Goal: Transaction & Acquisition: Purchase product/service

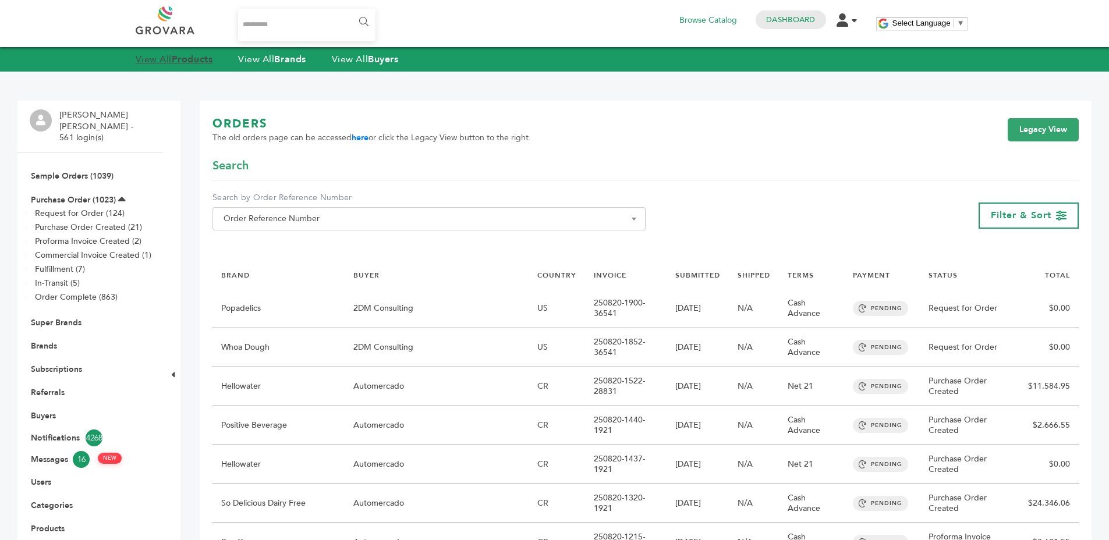
click at [162, 53] on link "View All Products" at bounding box center [174, 59] width 77 height 13
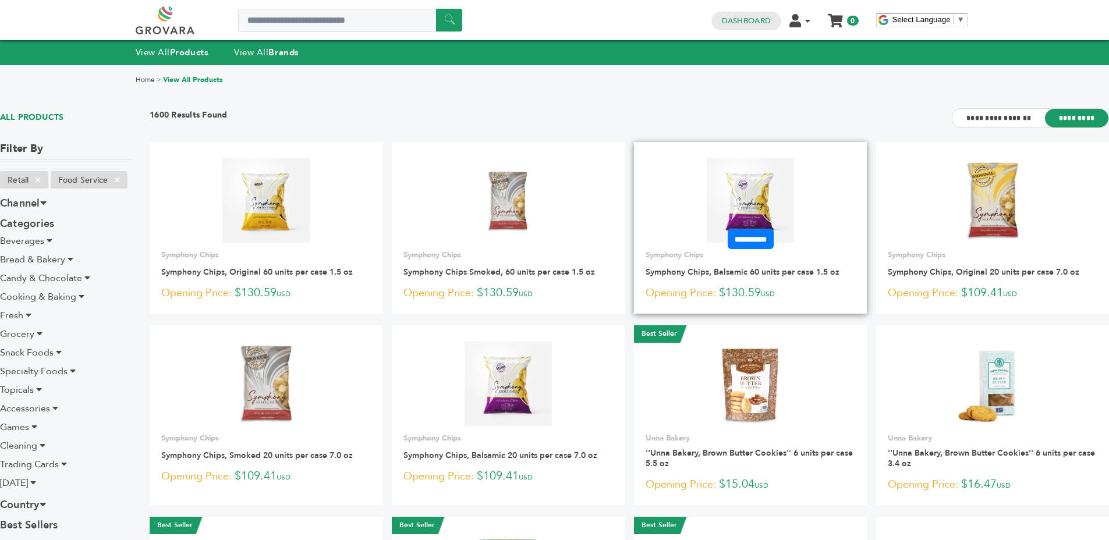
click at [730, 179] on img at bounding box center [750, 200] width 88 height 84
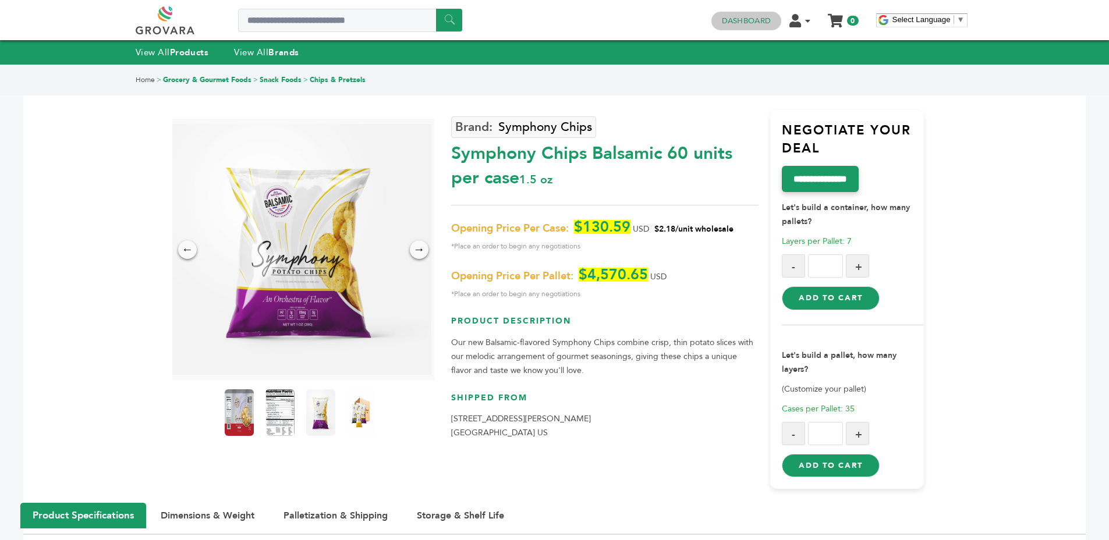
click at [752, 26] on link "Dashboard" at bounding box center [746, 21] width 49 height 10
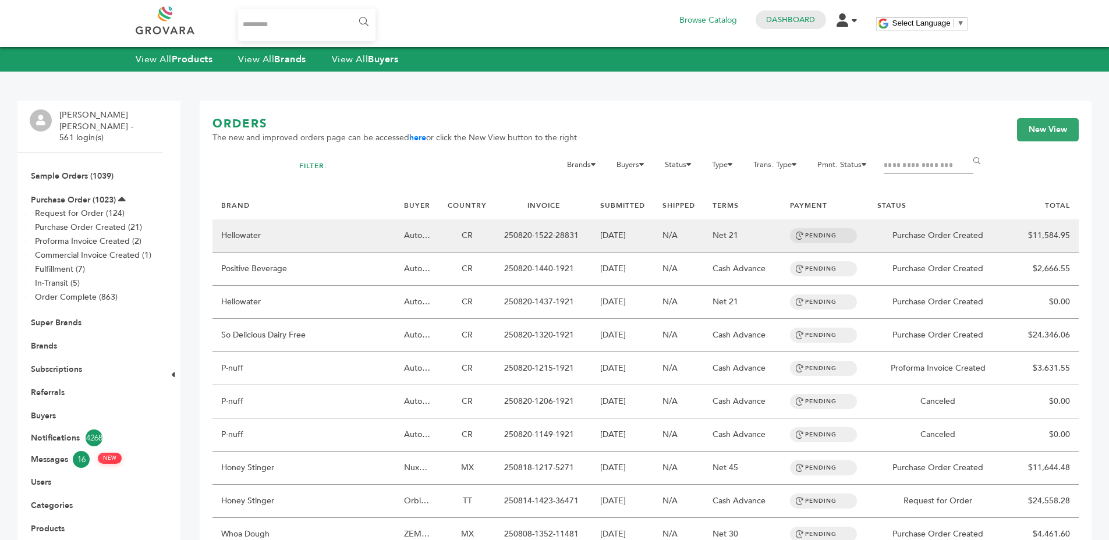
click at [381, 244] on td "Hellowater" at bounding box center [303, 235] width 183 height 33
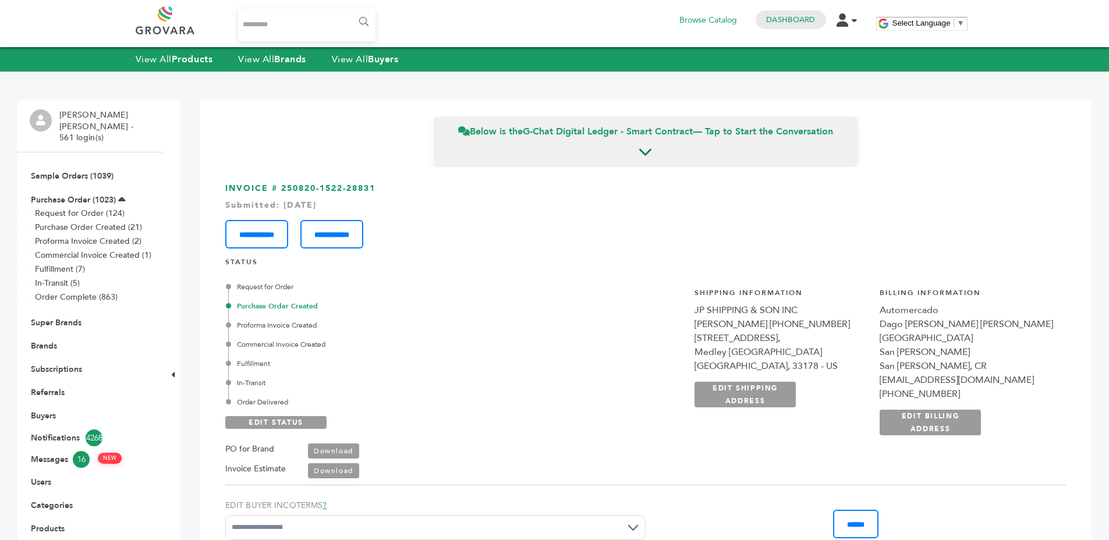
click at [270, 34] on input "Search..." at bounding box center [307, 25] width 138 height 33
type input "*"
click at [350, 10] on input "******" at bounding box center [363, 21] width 26 height 23
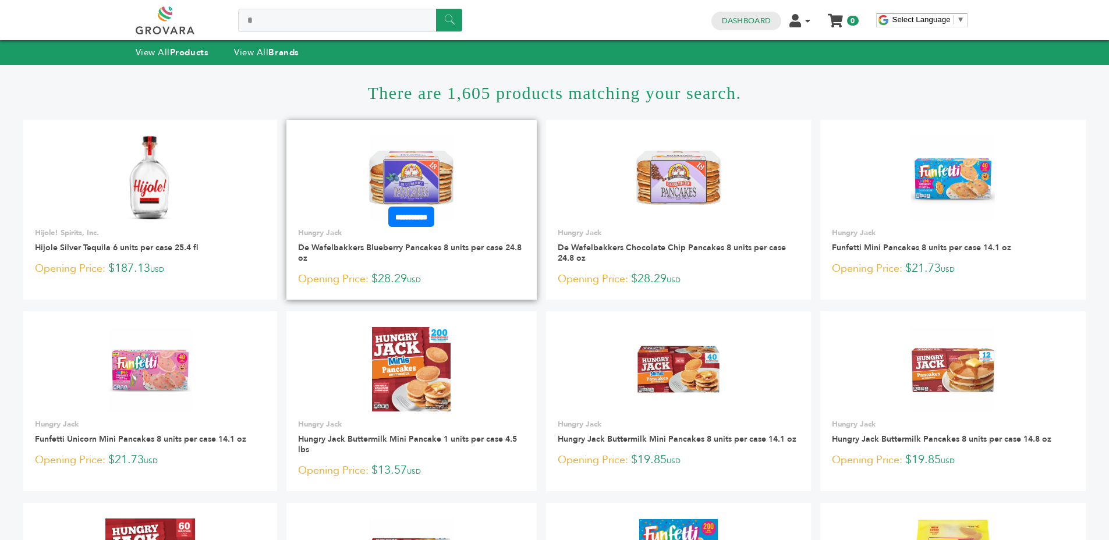
click at [414, 189] on img at bounding box center [411, 178] width 84 height 84
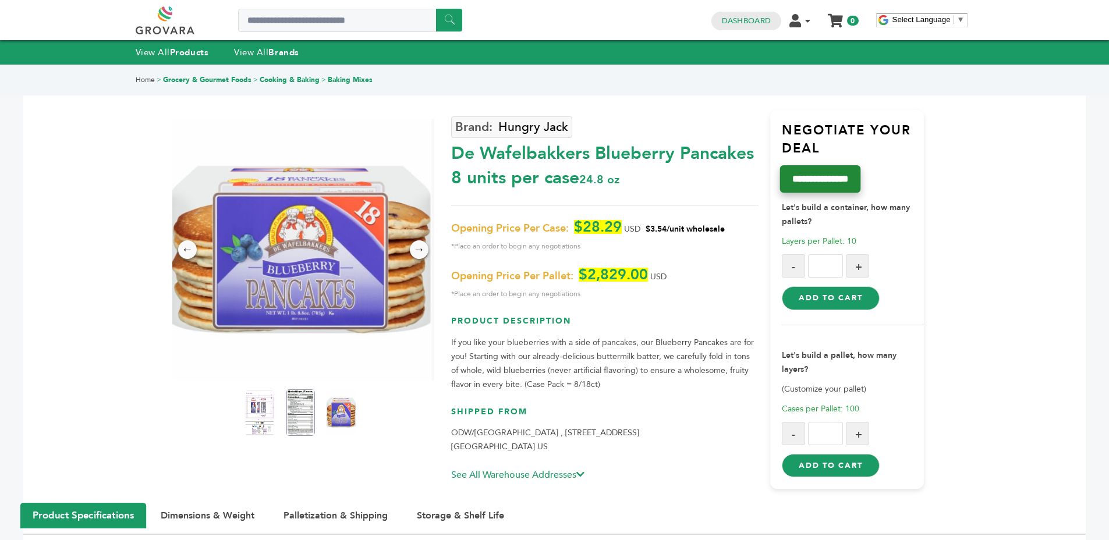
click at [797, 175] on input "**********" at bounding box center [820, 178] width 81 height 27
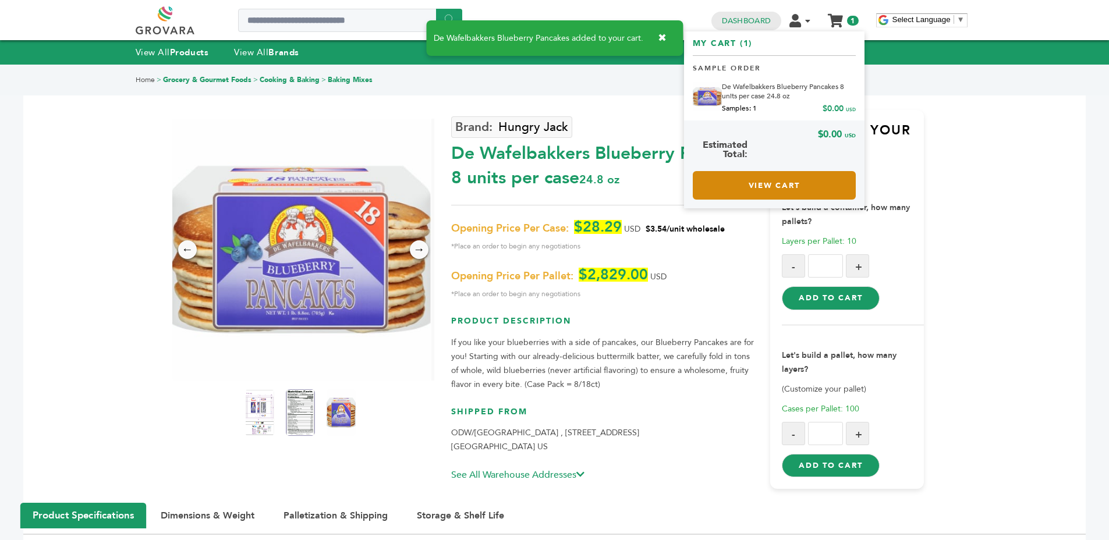
click at [749, 179] on link "View Cart" at bounding box center [773, 185] width 163 height 29
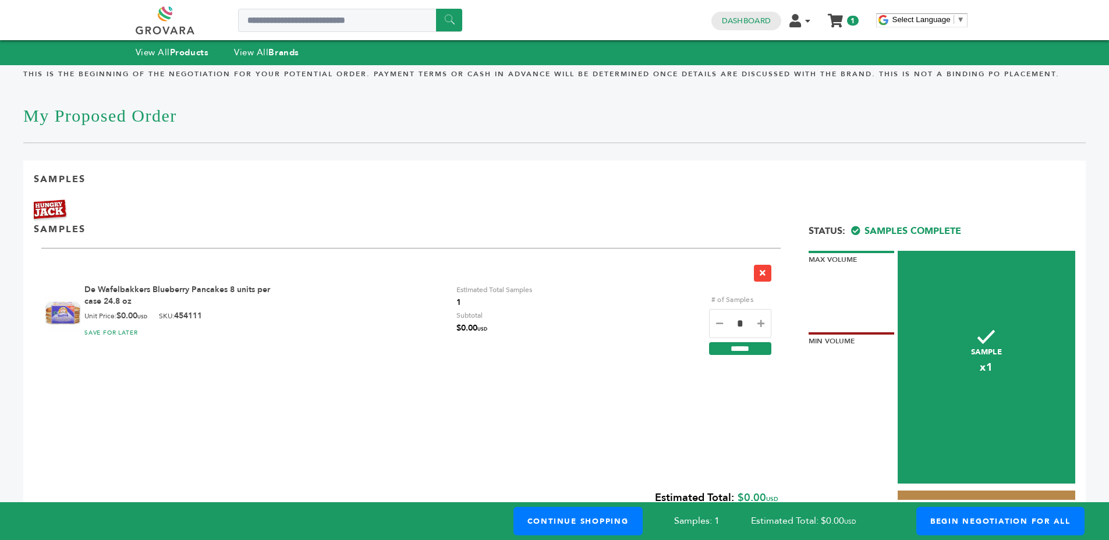
scroll to position [75, 0]
